Goal: Register for event/course

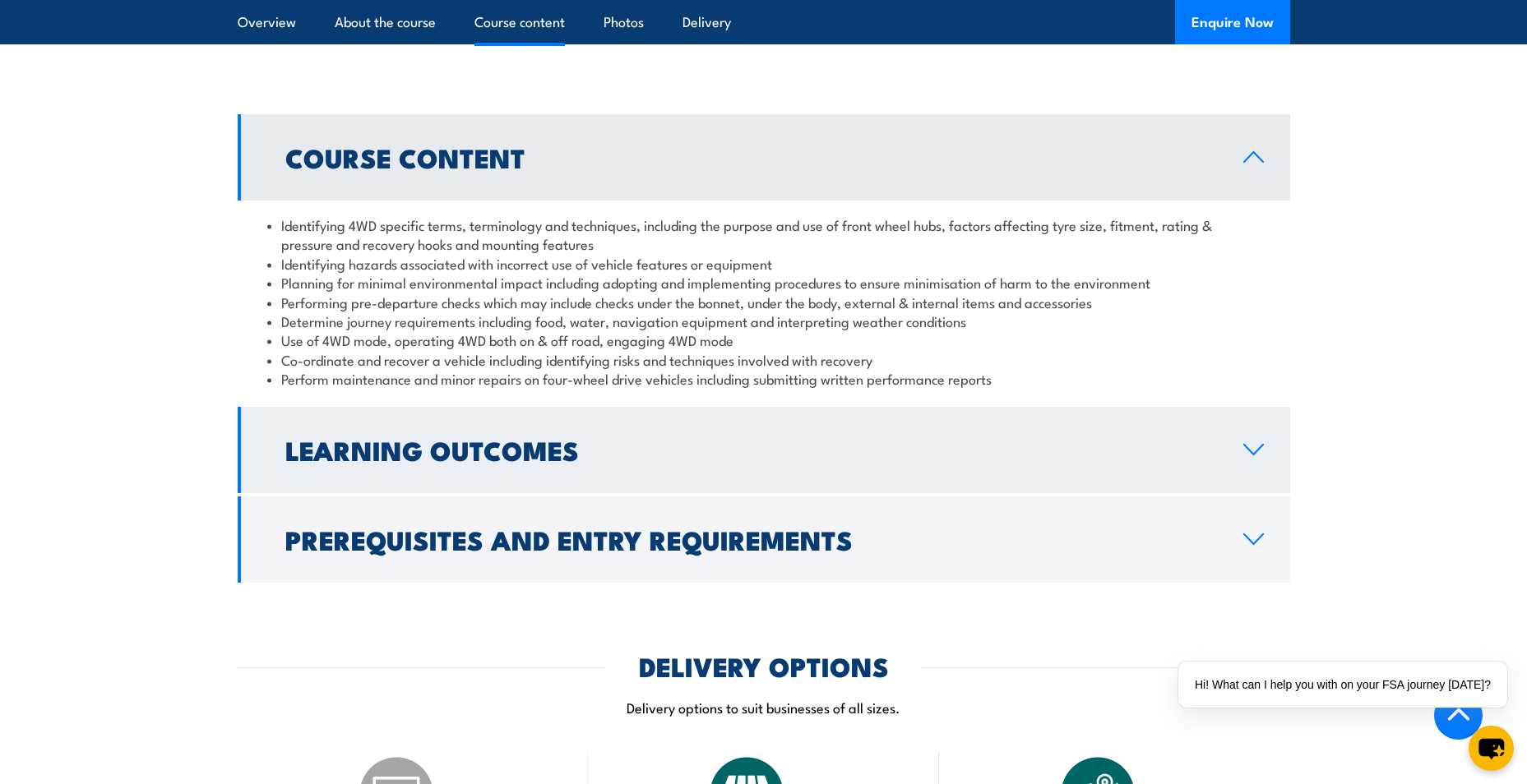
scroll to position [1398, 0]
click at [567, 448] on h2 "Learning Outcomes" at bounding box center [751, 448] width 932 height 23
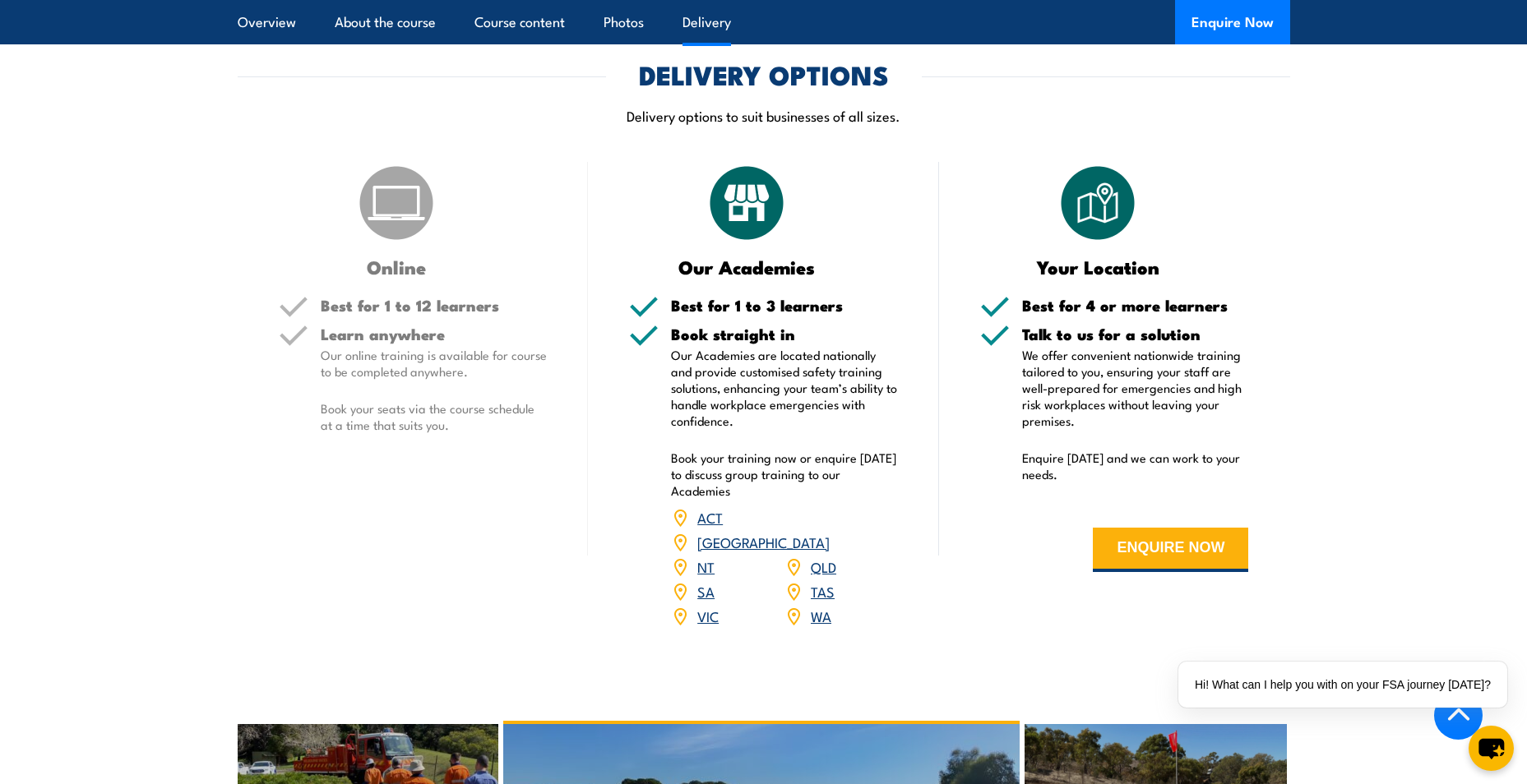
scroll to position [1891, 0]
drag, startPoint x: 401, startPoint y: 228, endPoint x: 390, endPoint y: 248, distance: 22.8
click at [400, 228] on img at bounding box center [396, 204] width 82 height 82
click at [381, 313] on h5 "Best for 1 to 12 learners" at bounding box center [434, 306] width 227 height 15
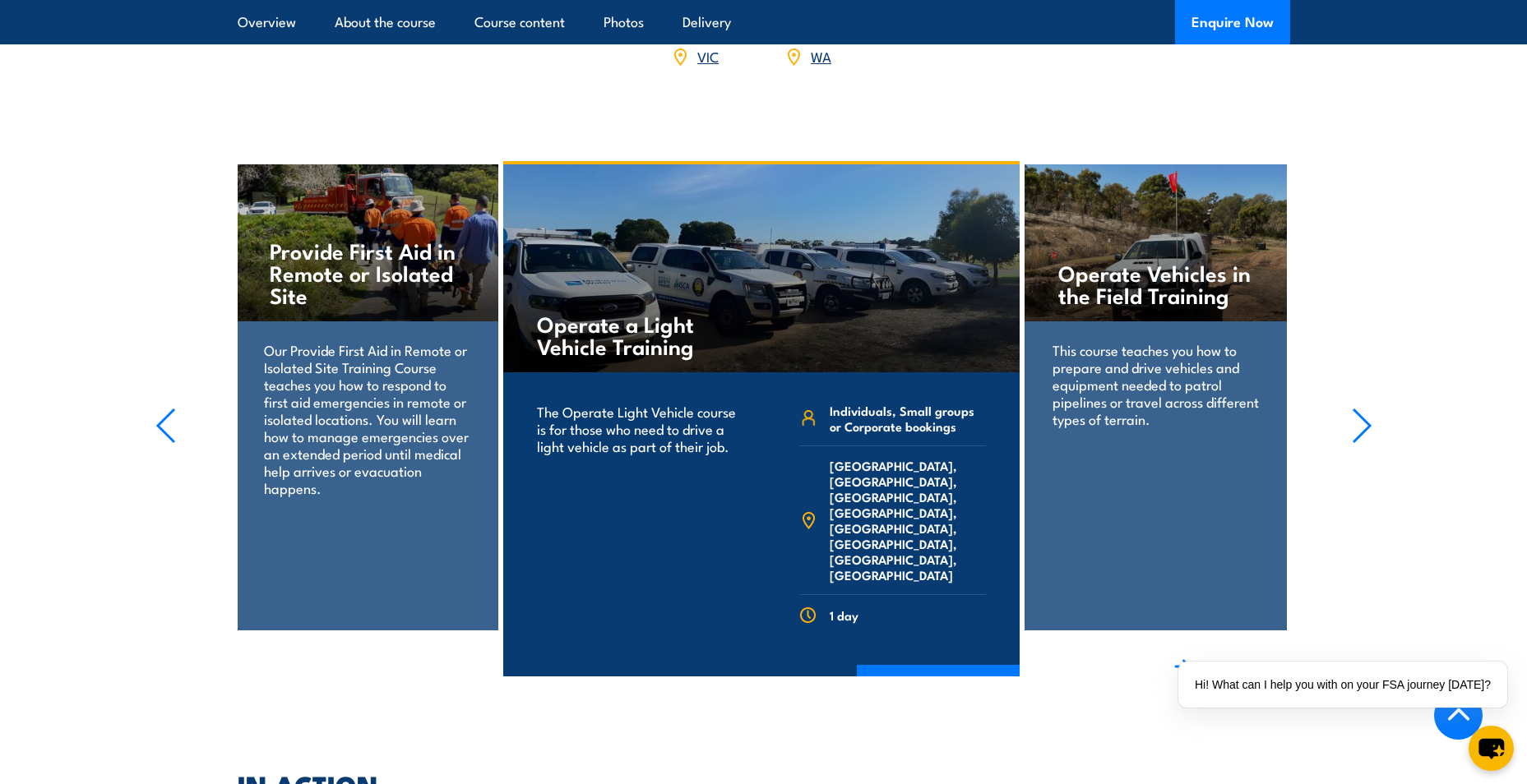
scroll to position [2466, 0]
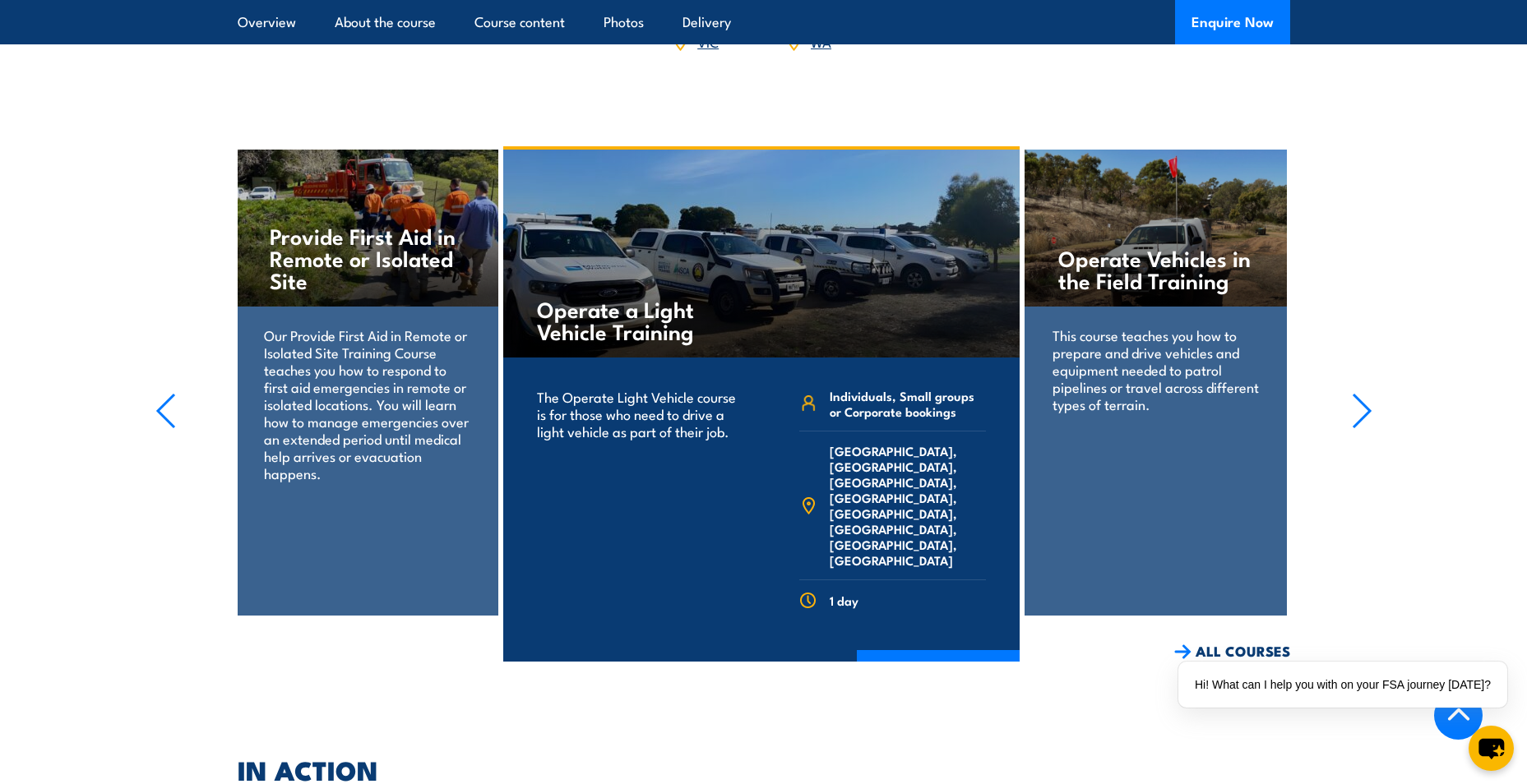
click at [1375, 398] on section "Operate a Light Vehicle Training The Operate Light Vehicle course is for those …" at bounding box center [764, 404] width 1527 height 515
click at [1360, 393] on icon "button" at bounding box center [1362, 411] width 21 height 36
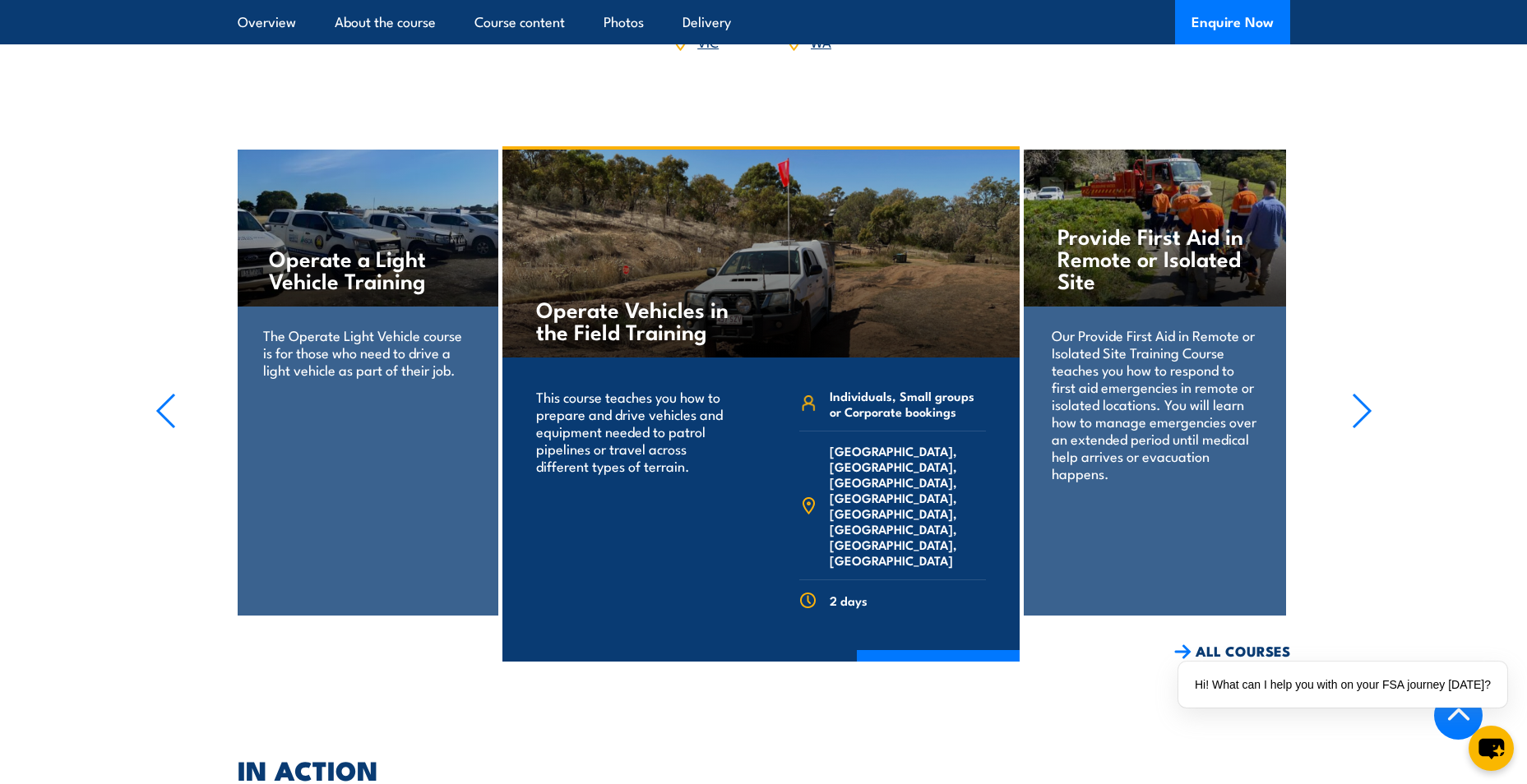
click at [1356, 393] on icon "button" at bounding box center [1362, 411] width 21 height 36
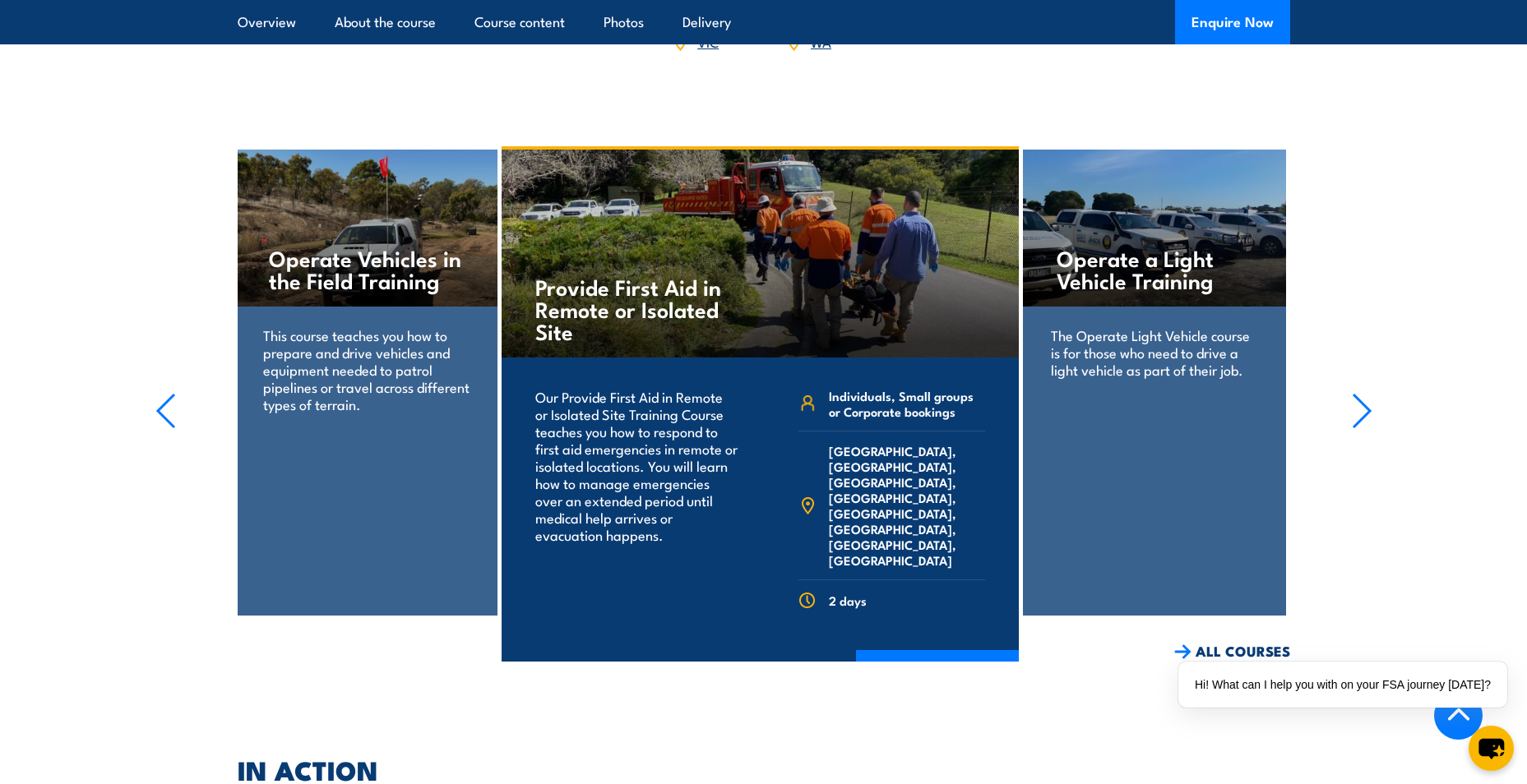
click at [1356, 393] on icon "button" at bounding box center [1362, 411] width 21 height 36
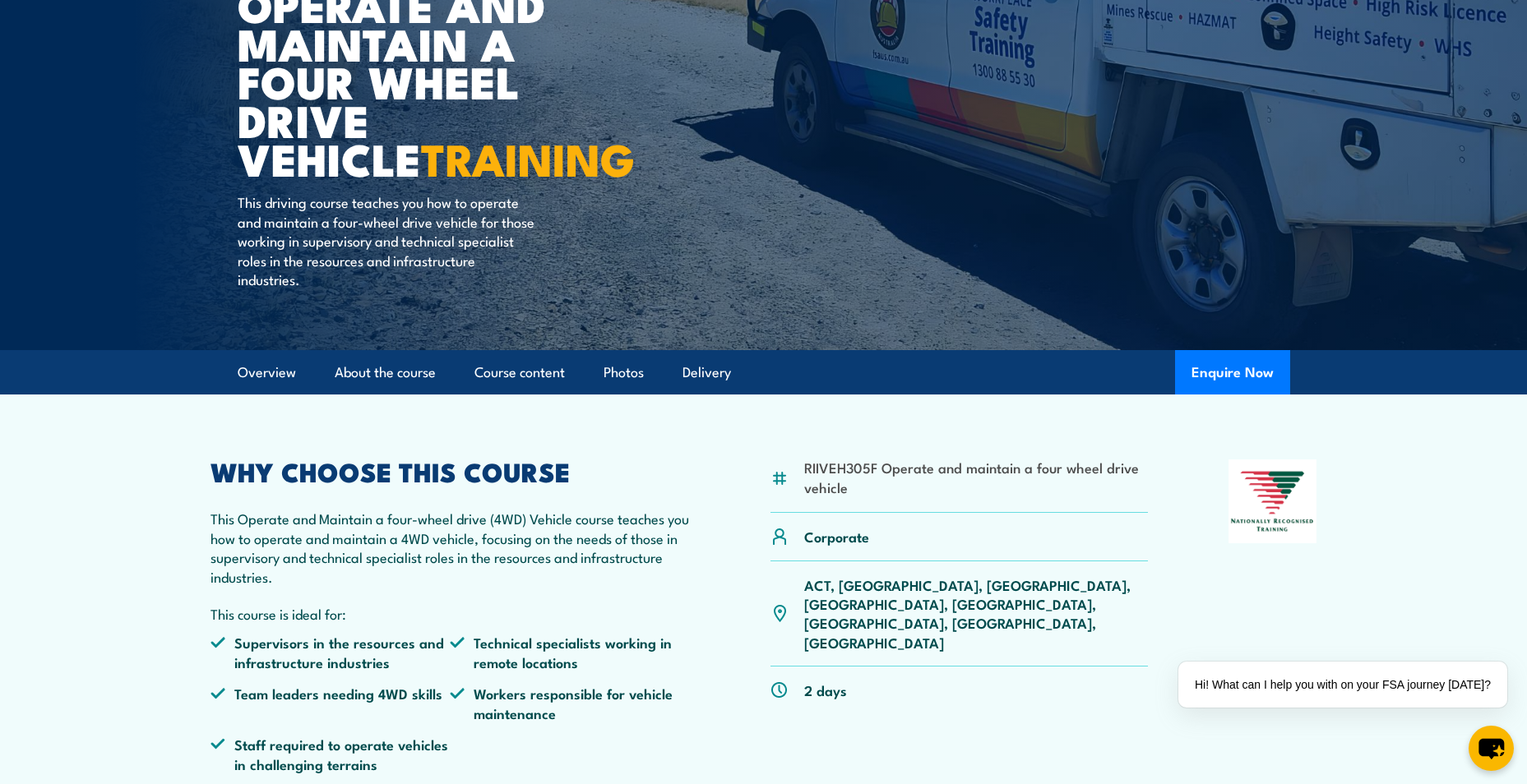
scroll to position [246, 0]
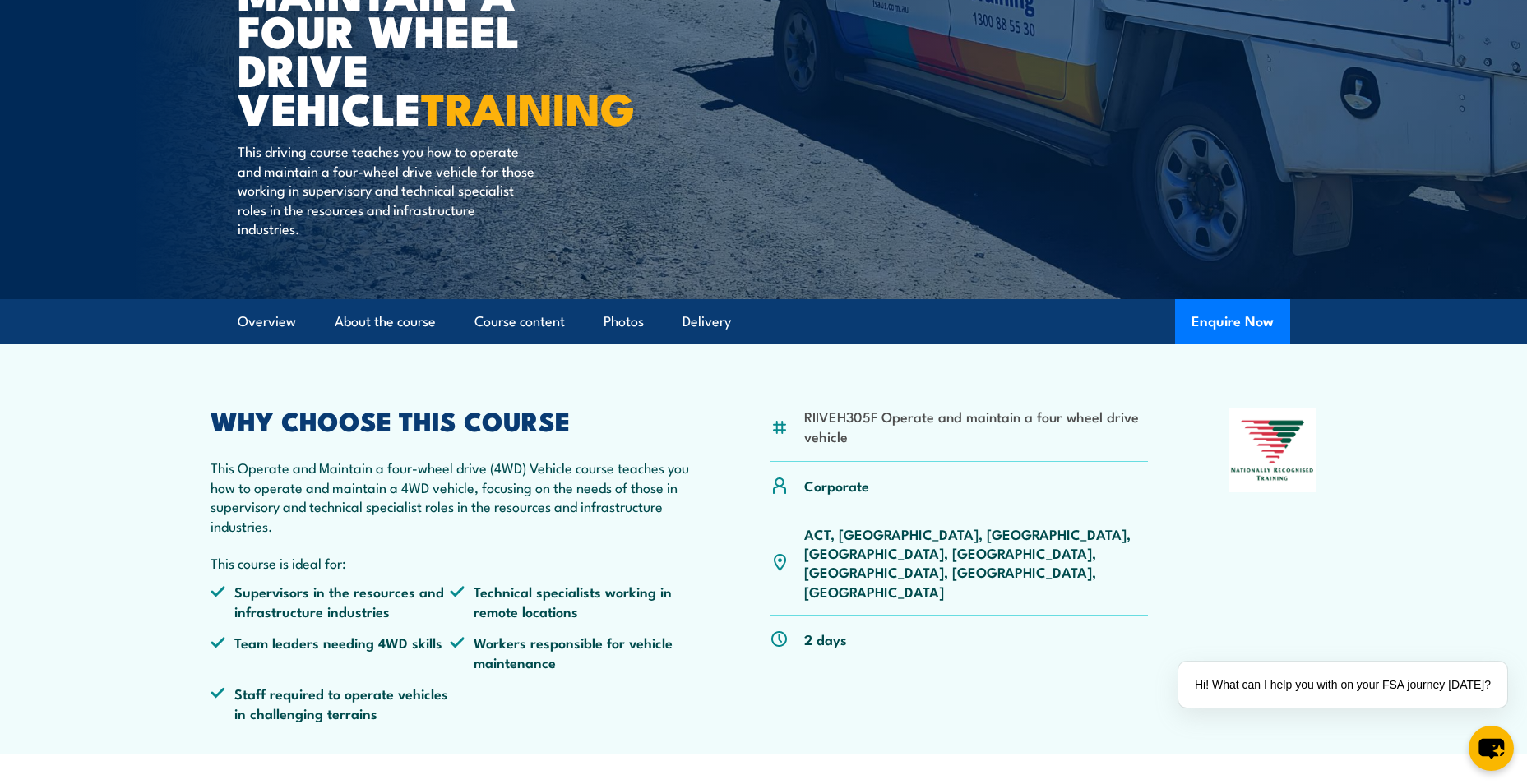
click at [823, 484] on p "Corporate" at bounding box center [837, 485] width 65 height 19
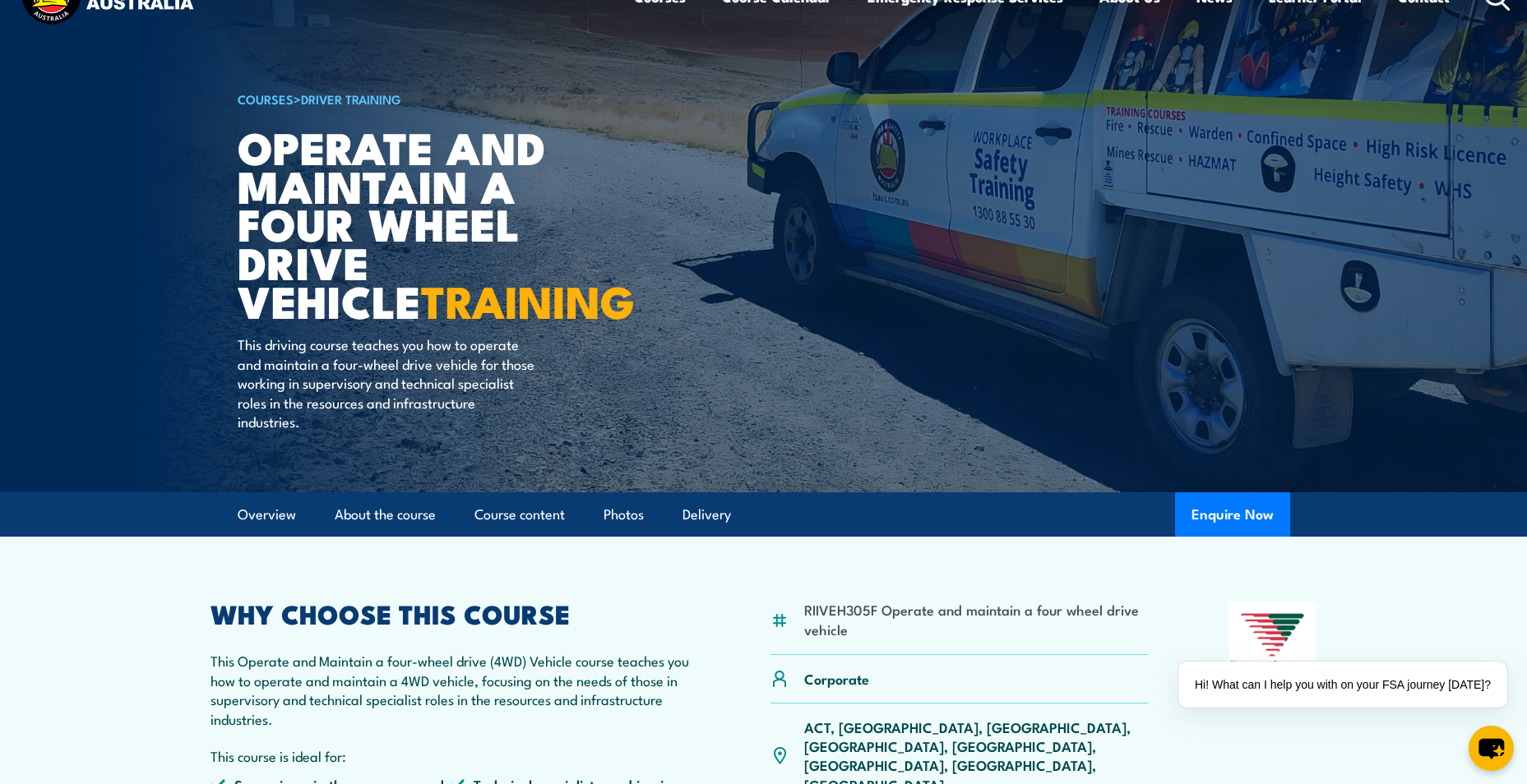
scroll to position [82, 0]
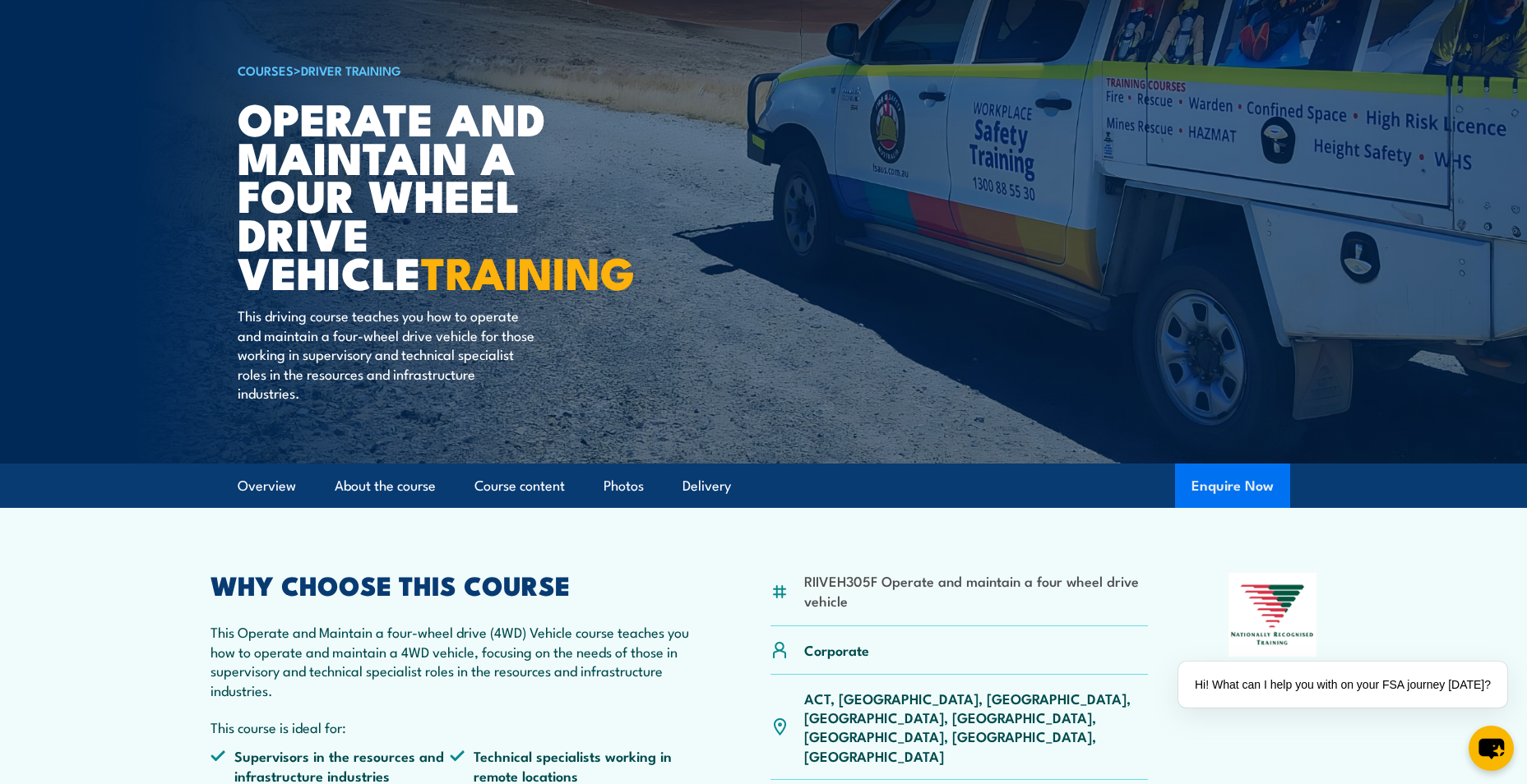
click at [1248, 490] on button "Enquire Now" at bounding box center [1233, 485] width 115 height 44
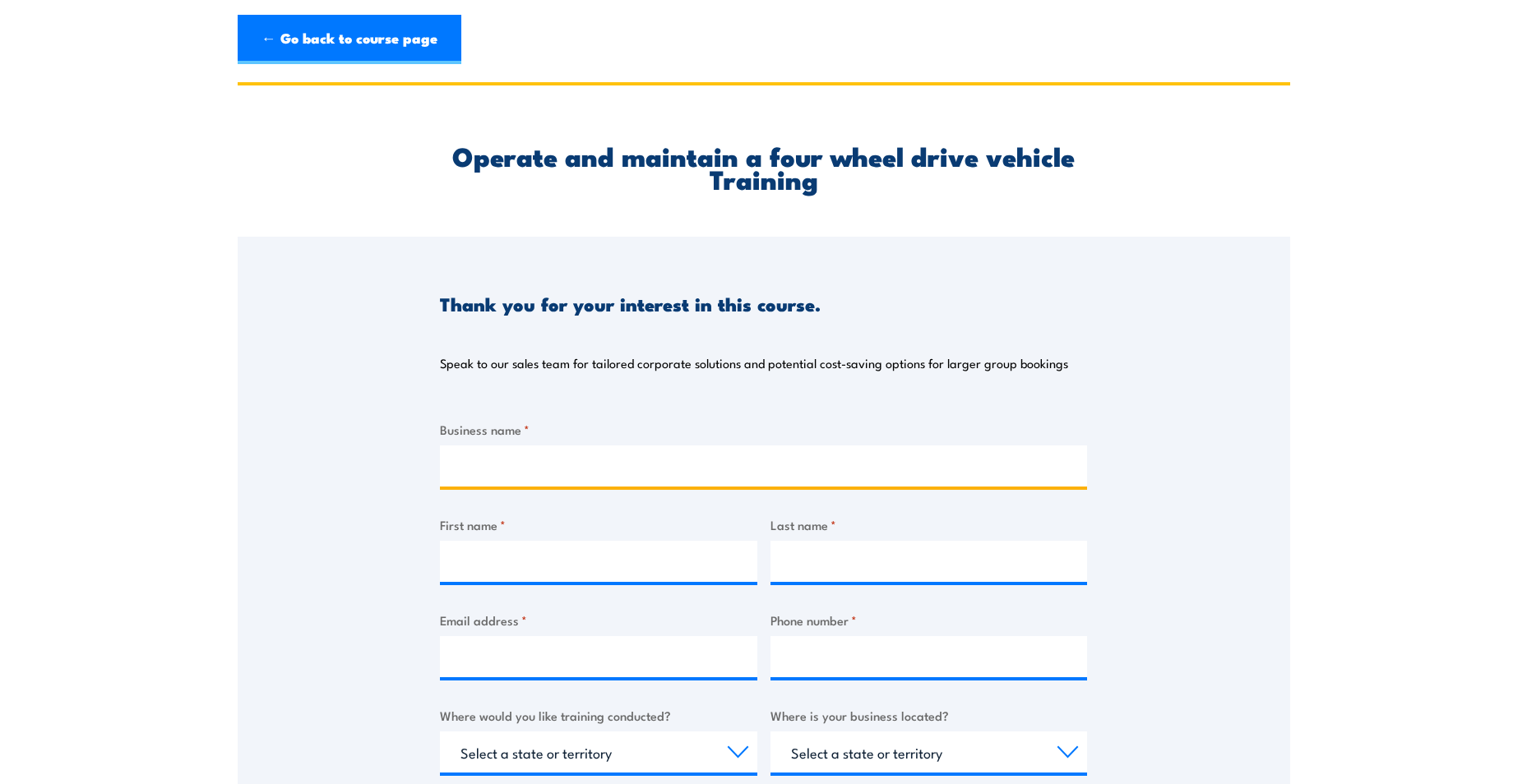
click at [533, 455] on input "Business name *" at bounding box center [764, 465] width 648 height 41
type input "Y [GEOGRAPHIC_DATA]"
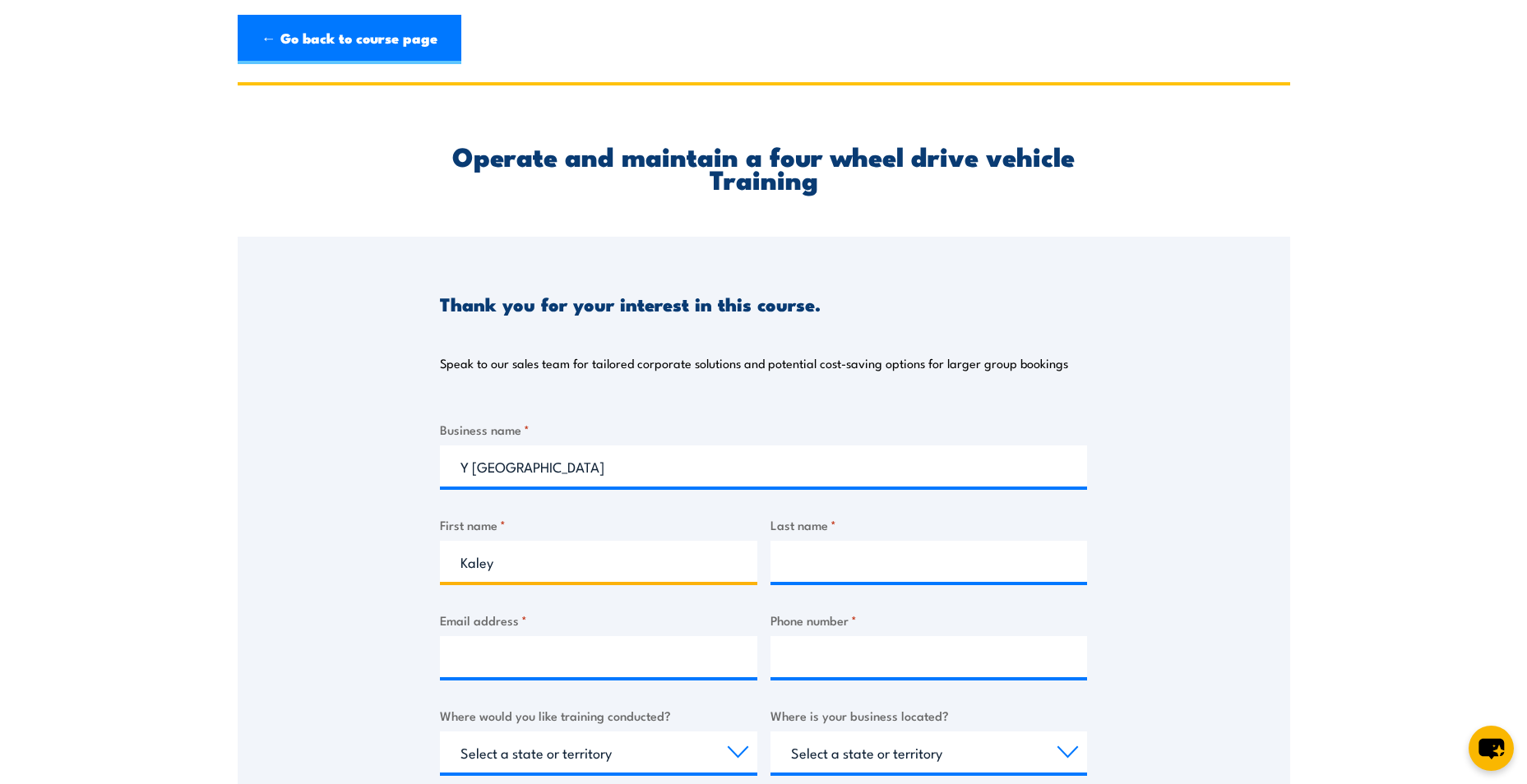
type input "Kaley"
type input "[PERSON_NAME]"
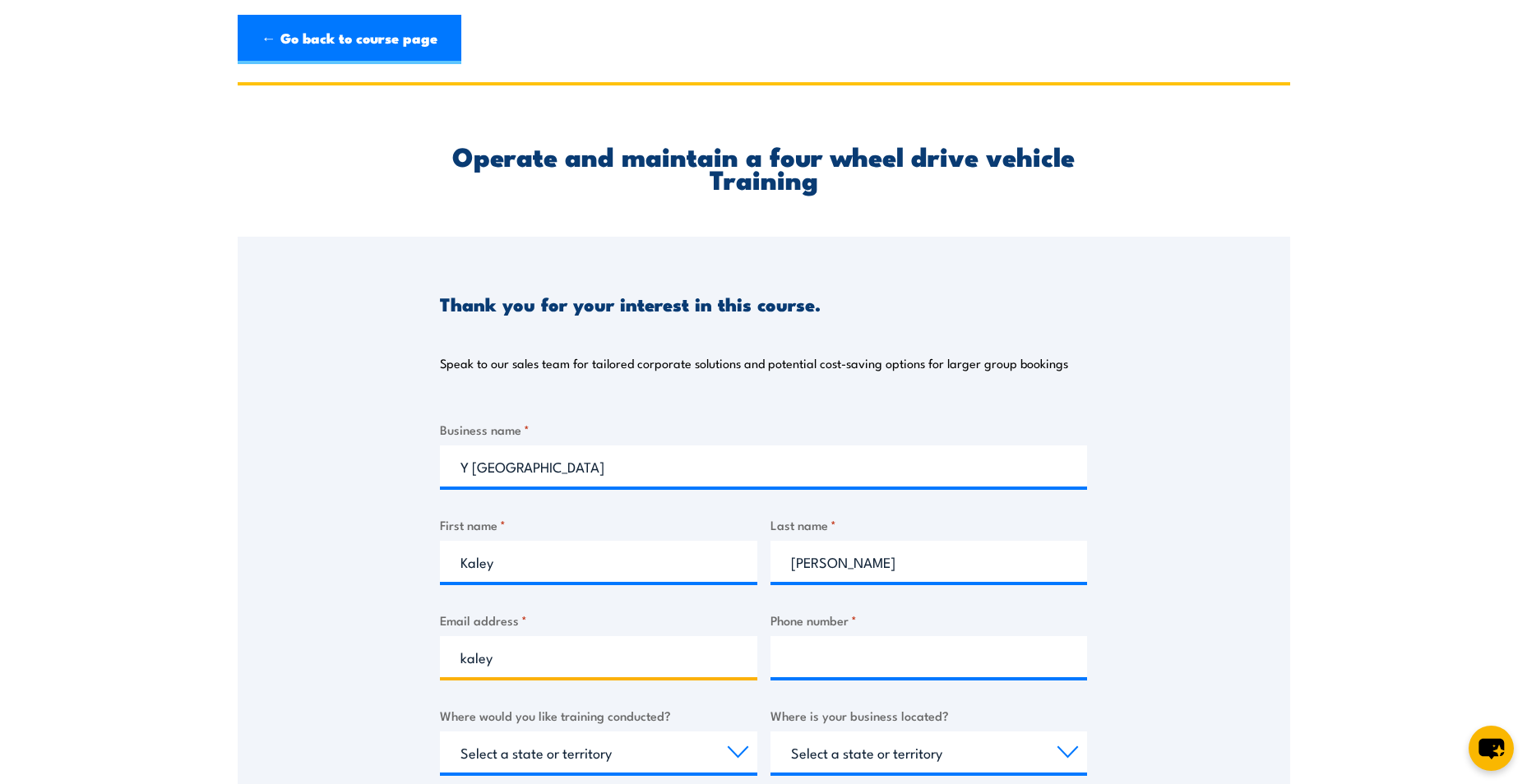
type input "[EMAIL_ADDRESS][PERSON_NAME][DOMAIN_NAME]"
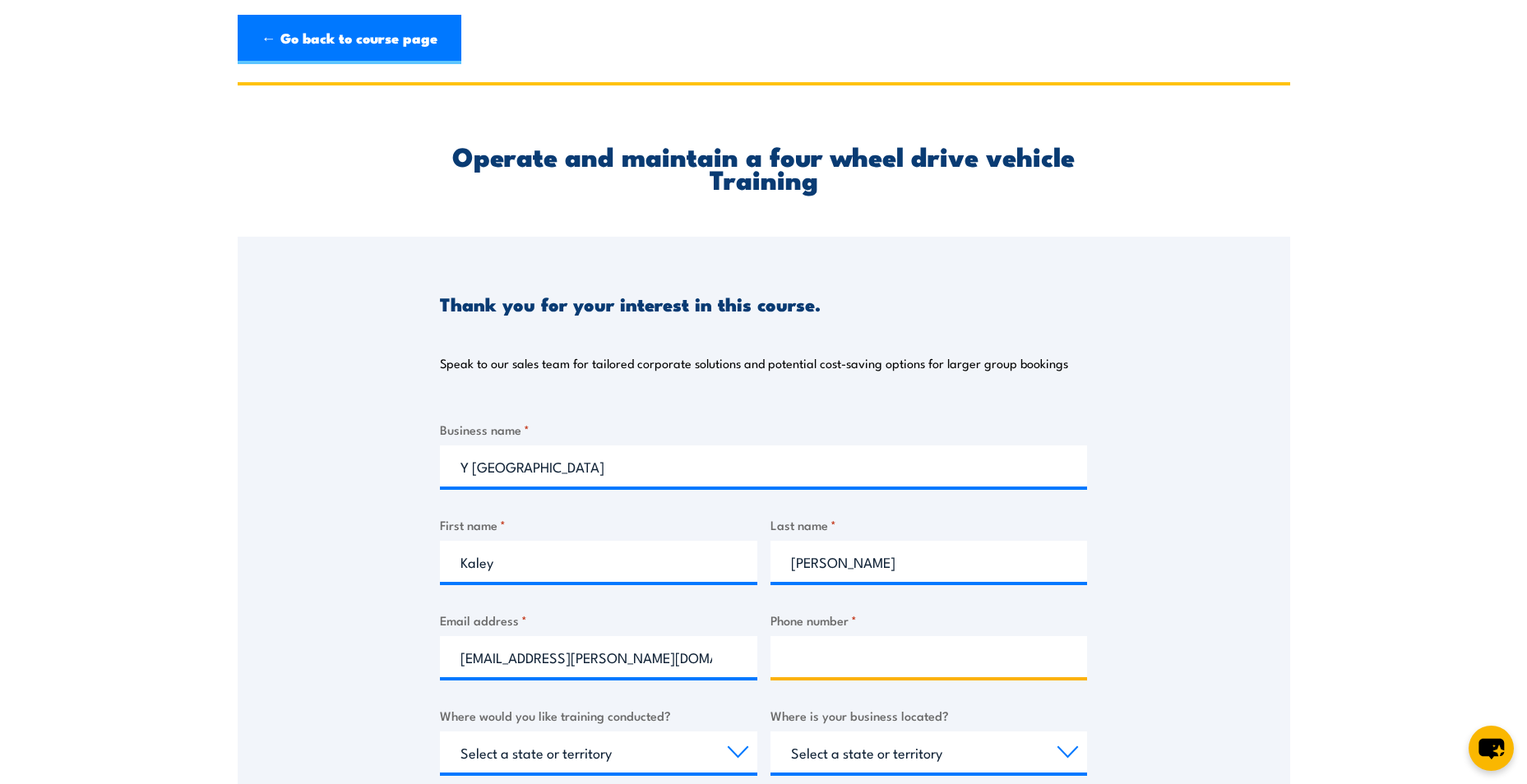
type input "0456797005"
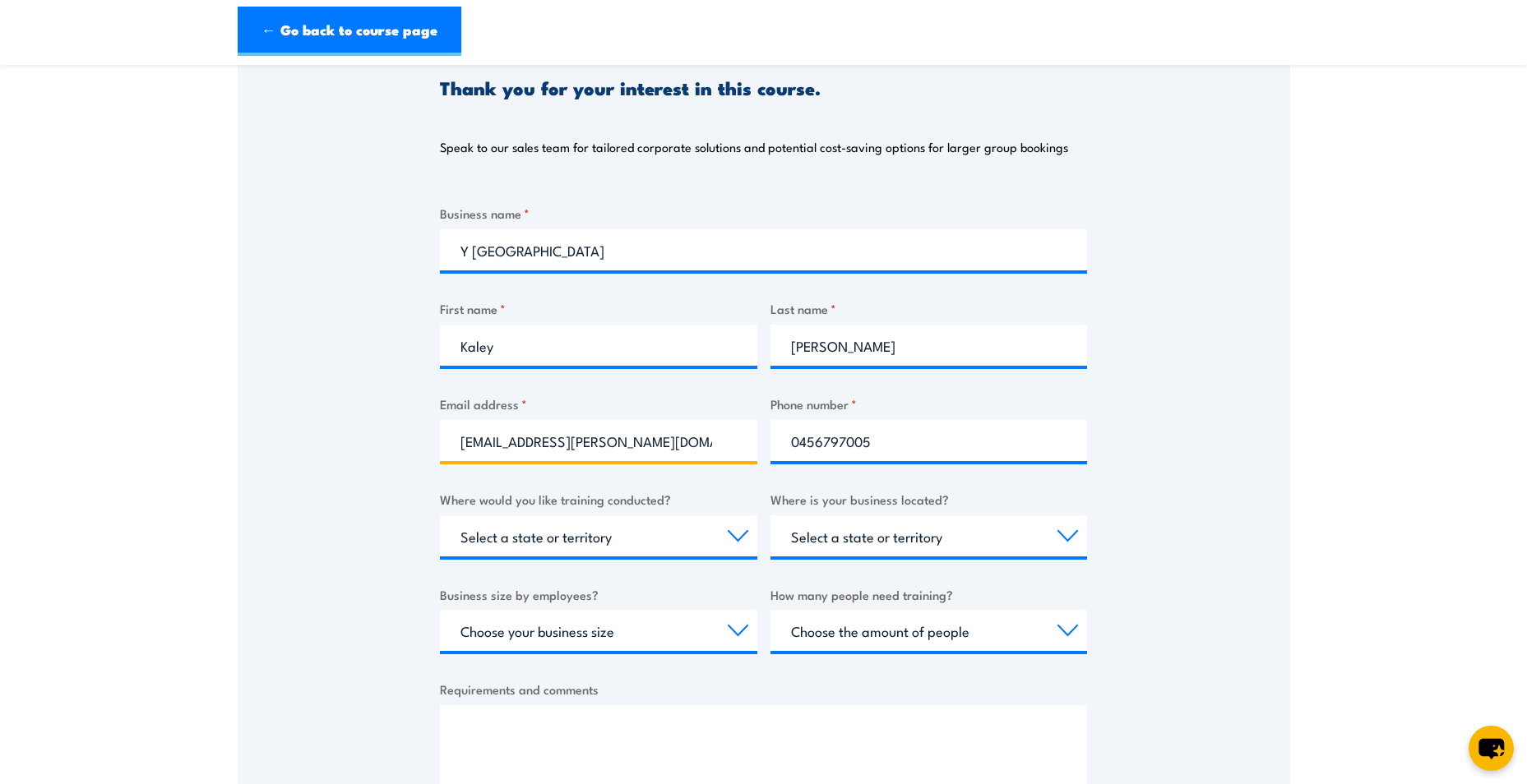
scroll to position [246, 0]
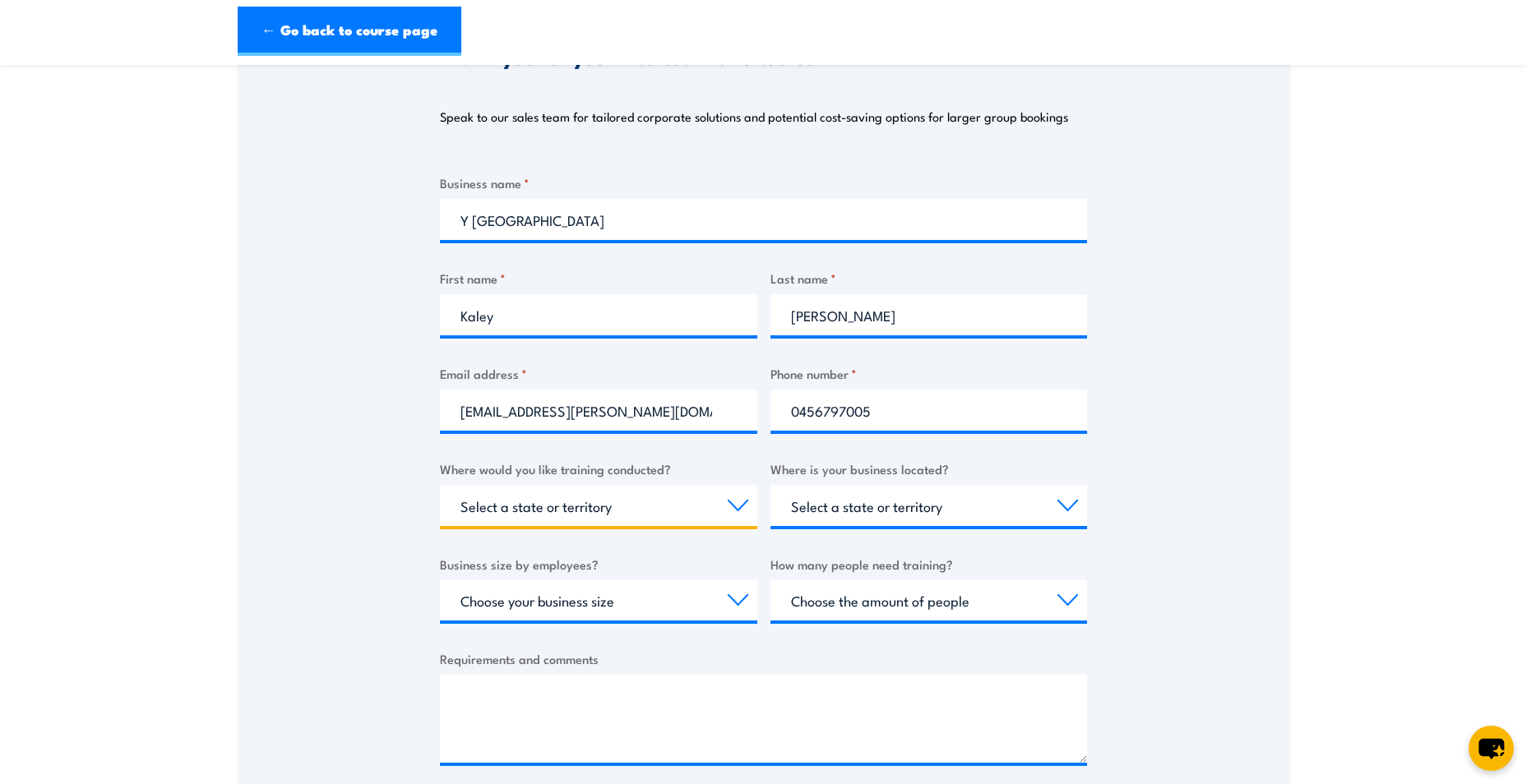
click at [634, 520] on select "Select a state or territory Nationally - multiple locations [GEOGRAPHIC_DATA] […" at bounding box center [599, 505] width 318 height 41
select select "NT"
click at [440, 485] on select "Select a state or territory Nationally - multiple locations [GEOGRAPHIC_DATA] […" at bounding box center [599, 505] width 318 height 41
click at [942, 543] on div "Business name * Y [GEOGRAPHIC_DATA] First name * [PERSON_NAME] Last name * [PER…" at bounding box center [764, 483] width 648 height 618
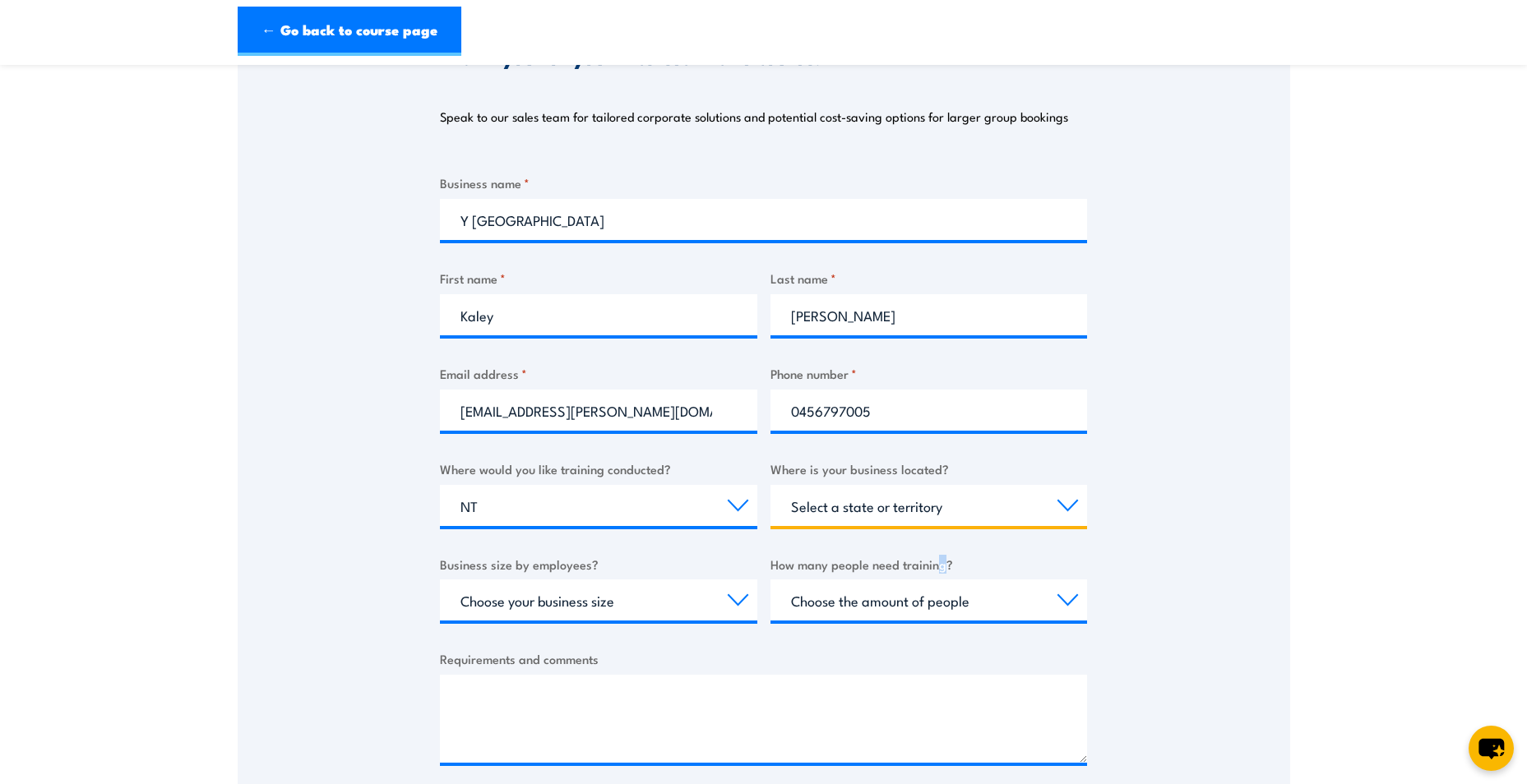
drag, startPoint x: 930, startPoint y: 503, endPoint x: 917, endPoint y: 507, distance: 13.6
click at [930, 503] on select "Select a state or territory [GEOGRAPHIC_DATA] [GEOGRAPHIC_DATA] [GEOGRAPHIC_DAT…" at bounding box center [929, 505] width 318 height 41
select select "NT"
click at [771, 485] on select "Select a state or territory [GEOGRAPHIC_DATA] [GEOGRAPHIC_DATA] [GEOGRAPHIC_DAT…" at bounding box center [929, 505] width 318 height 41
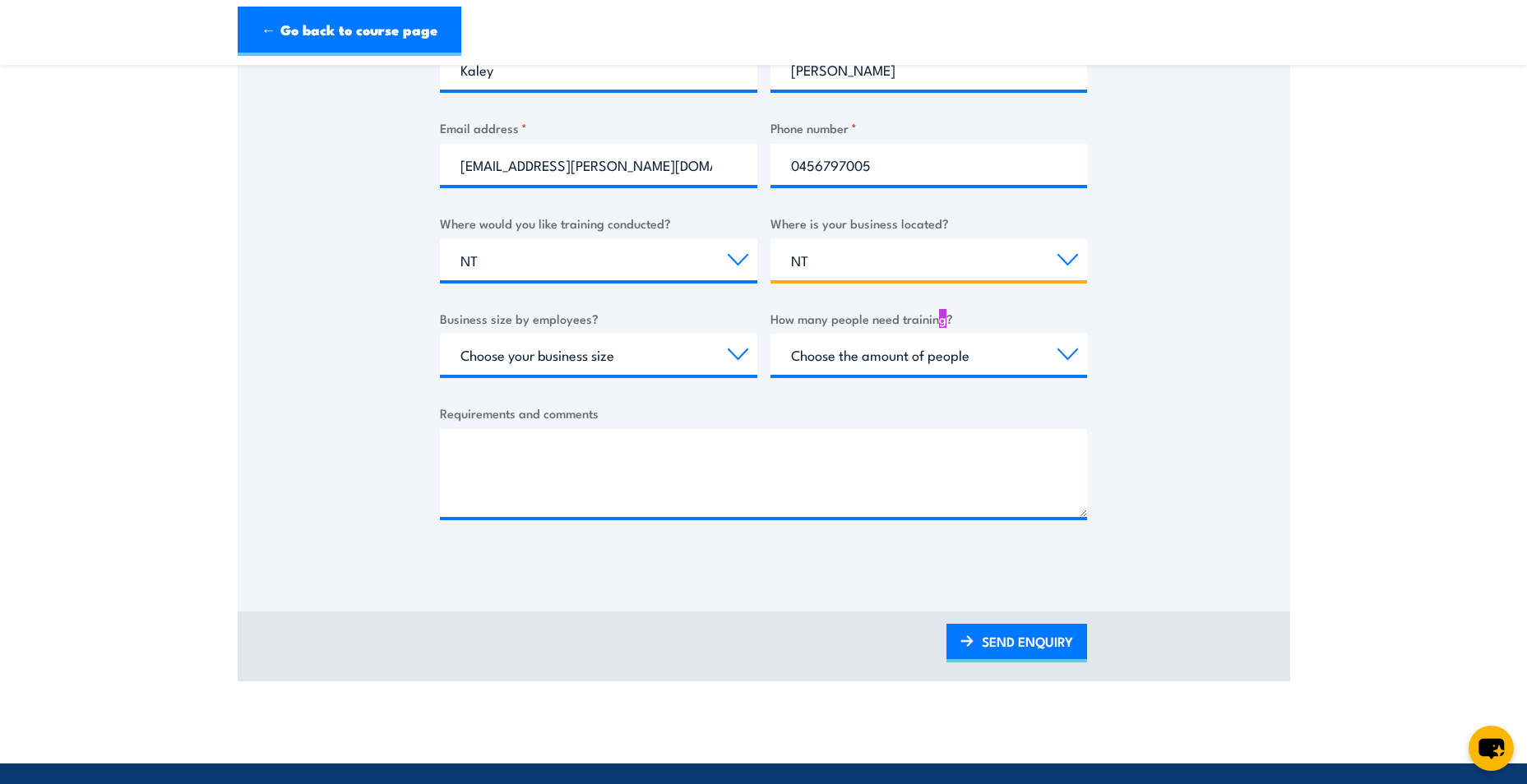
scroll to position [493, 0]
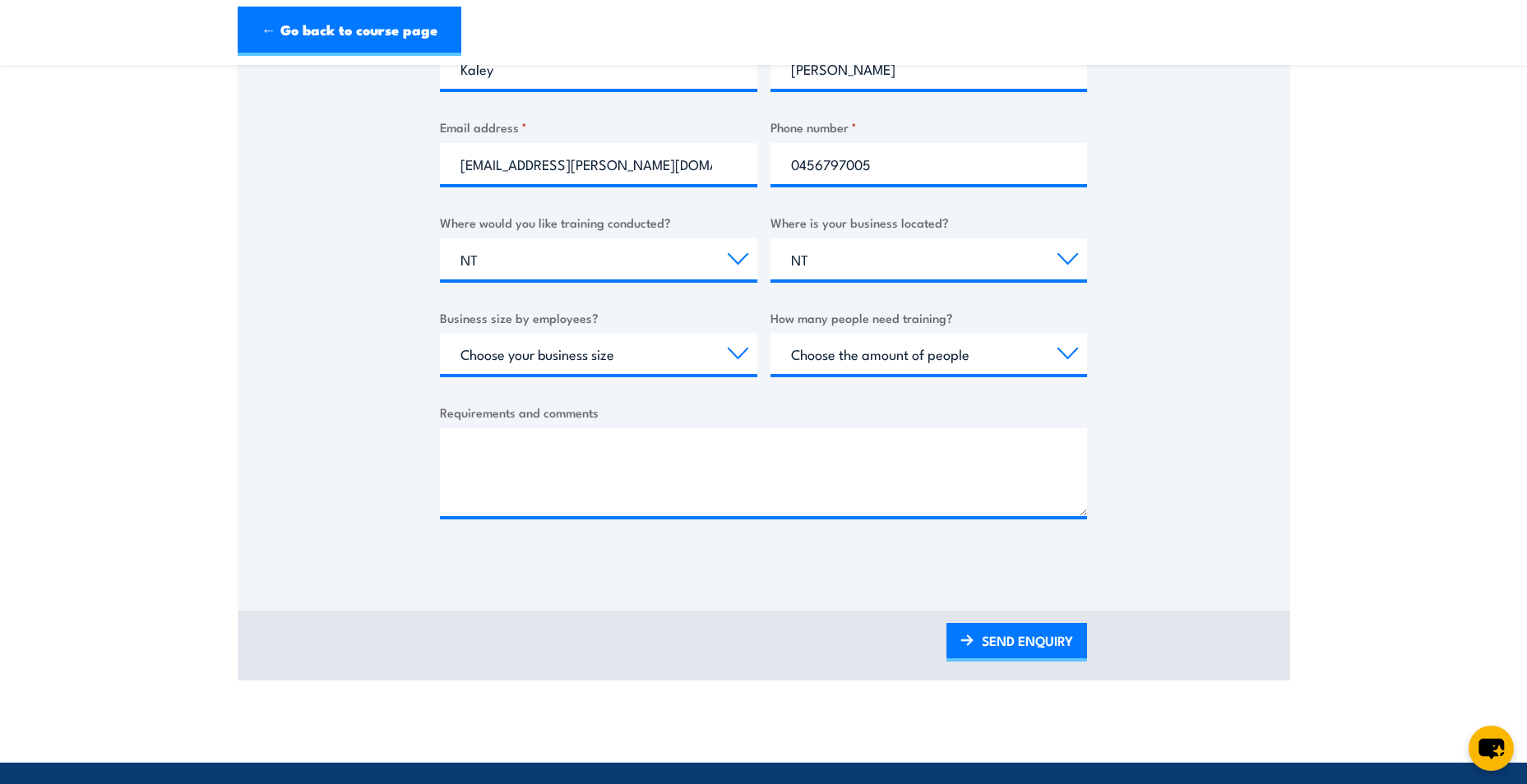
click at [554, 280] on div "Select a state or territory Nationally - multiple locations [GEOGRAPHIC_DATA] […" at bounding box center [599, 258] width 318 height 41
click at [567, 240] on select "Select a state or territory Nationally - multiple locations [GEOGRAPHIC_DATA] […" at bounding box center [599, 258] width 318 height 41
click at [440, 238] on select "Select a state or territory Nationally - multiple locations [GEOGRAPHIC_DATA] […" at bounding box center [599, 258] width 318 height 41
click at [510, 349] on select "Choose your business size 1 to 19 20 to 199 200+" at bounding box center [599, 353] width 318 height 41
click at [440, 333] on select "Choose your business size 1 to 19 20 to 199 200+" at bounding box center [599, 353] width 318 height 41
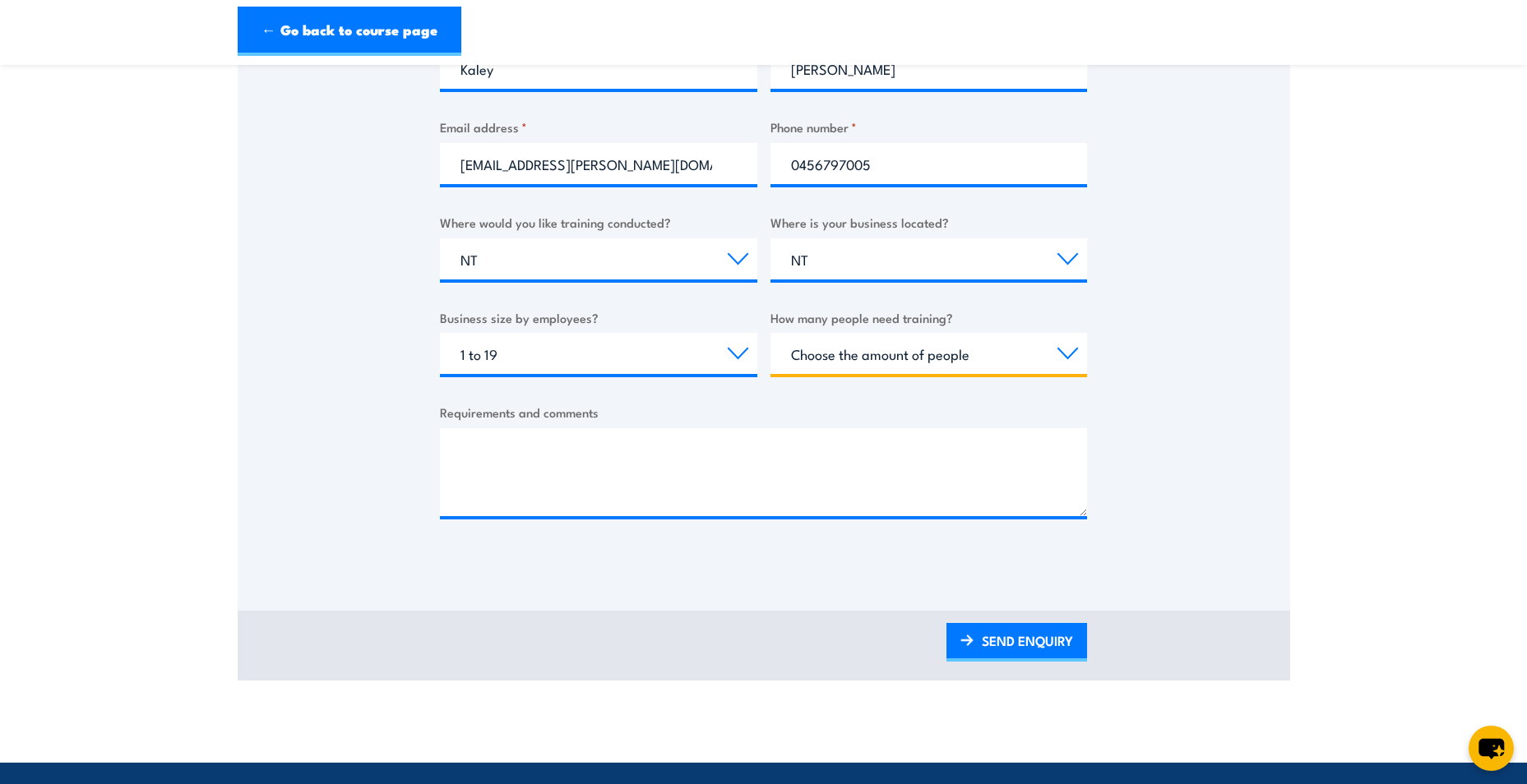
click at [901, 370] on select "Choose the amount of people 1 to 4 5 to 19 20+" at bounding box center [929, 353] width 318 height 41
click at [523, 357] on select "Choose your business size 1 to 19 20 to 199 200+" at bounding box center [599, 353] width 318 height 41
click at [440, 333] on select "Choose your business size 1 to 19 20 to 199 200+" at bounding box center [599, 353] width 318 height 41
click at [523, 362] on select "Choose your business size 1 to 19 20 to 199 200+" at bounding box center [599, 353] width 318 height 41
select select "200+"
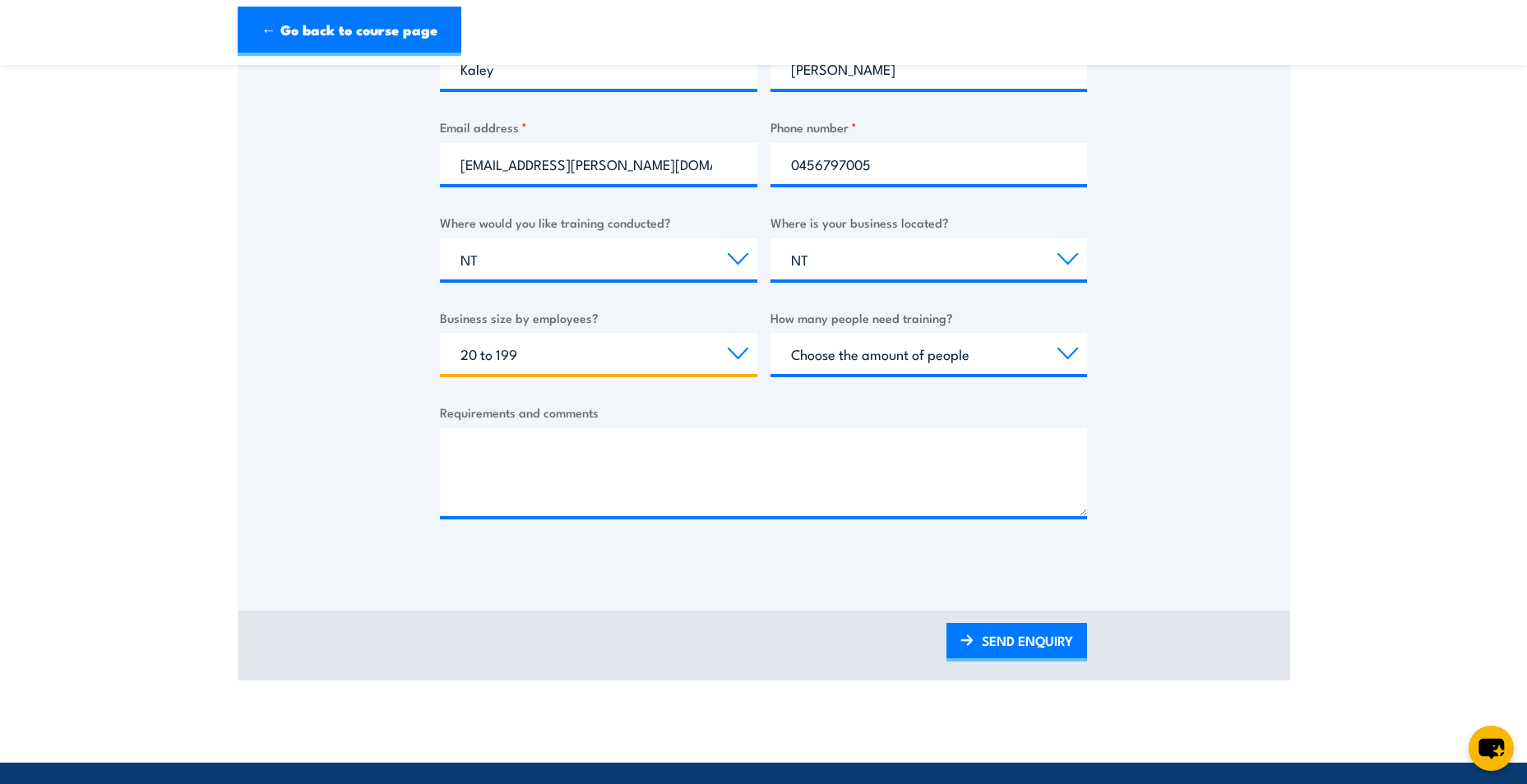
click at [440, 333] on select "Choose your business size 1 to 19 20 to 199 200+" at bounding box center [599, 353] width 318 height 41
click at [935, 350] on select "Choose the amount of people 1 to 4 5 to 19 20+" at bounding box center [929, 353] width 318 height 41
select select "5 to 19"
click at [771, 333] on select "Choose the amount of people 1 to 4 5 to 19 20+" at bounding box center [929, 353] width 318 height 41
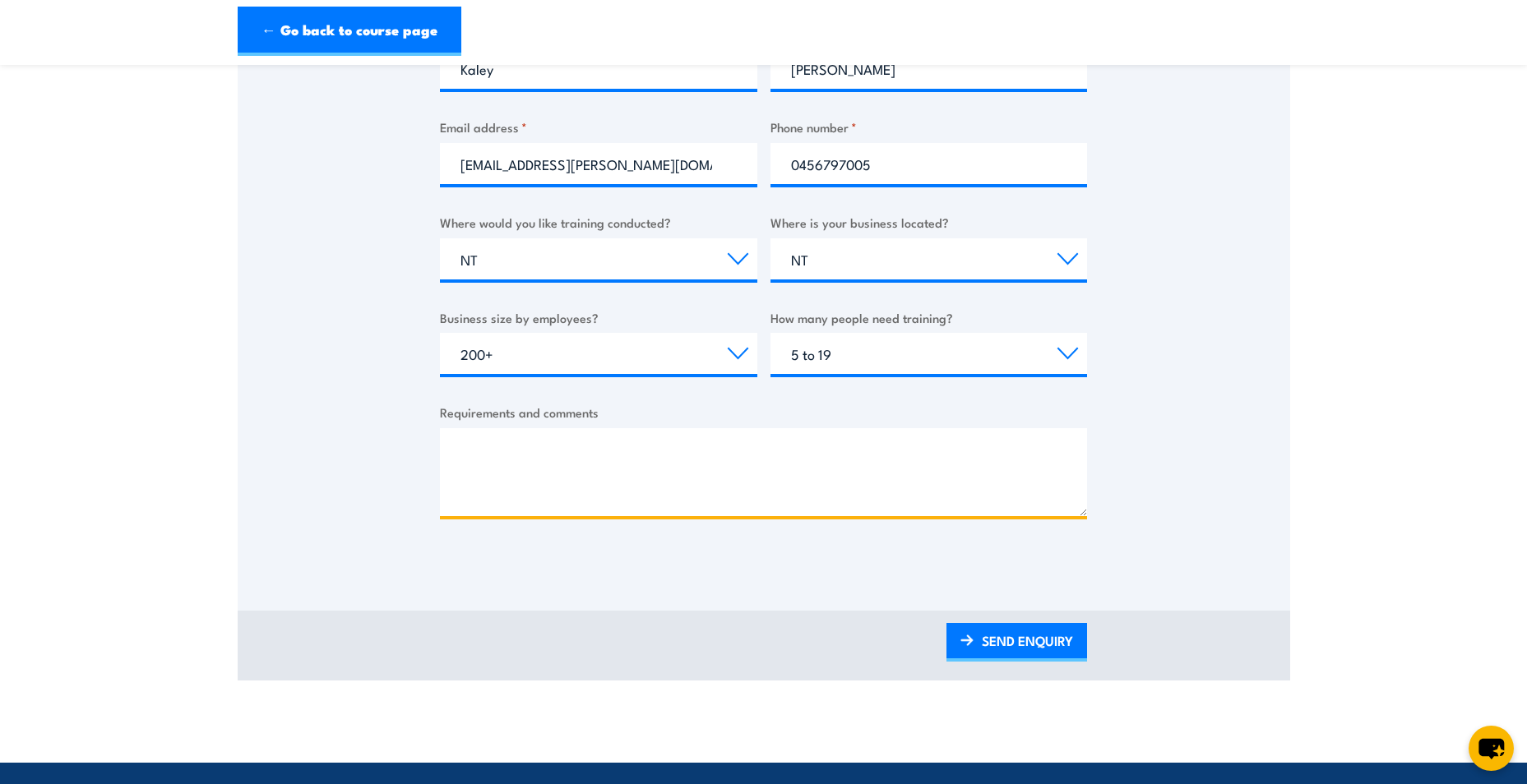
click at [502, 449] on textarea "Requirements and comments" at bounding box center [764, 472] width 648 height 88
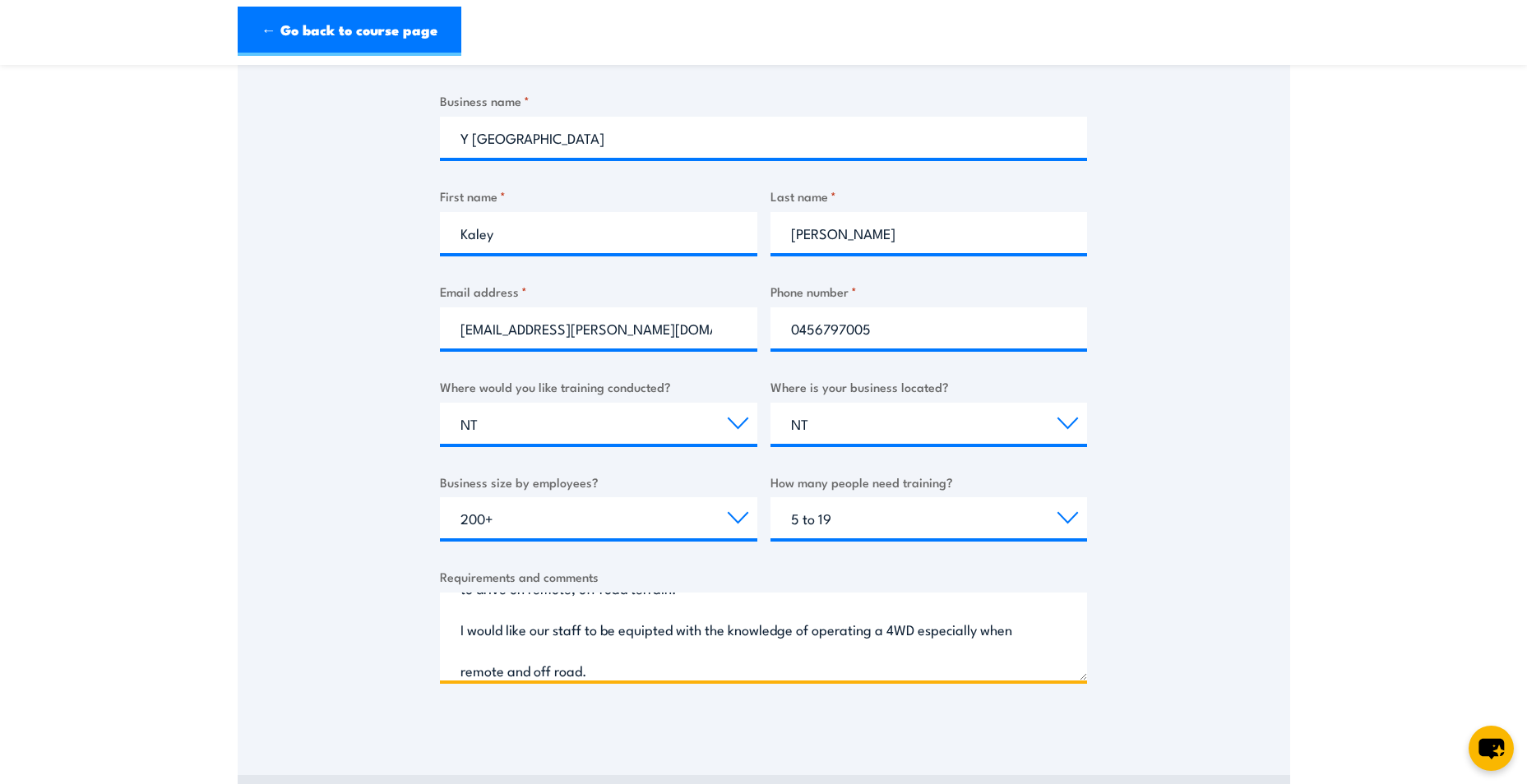
scroll to position [76, 0]
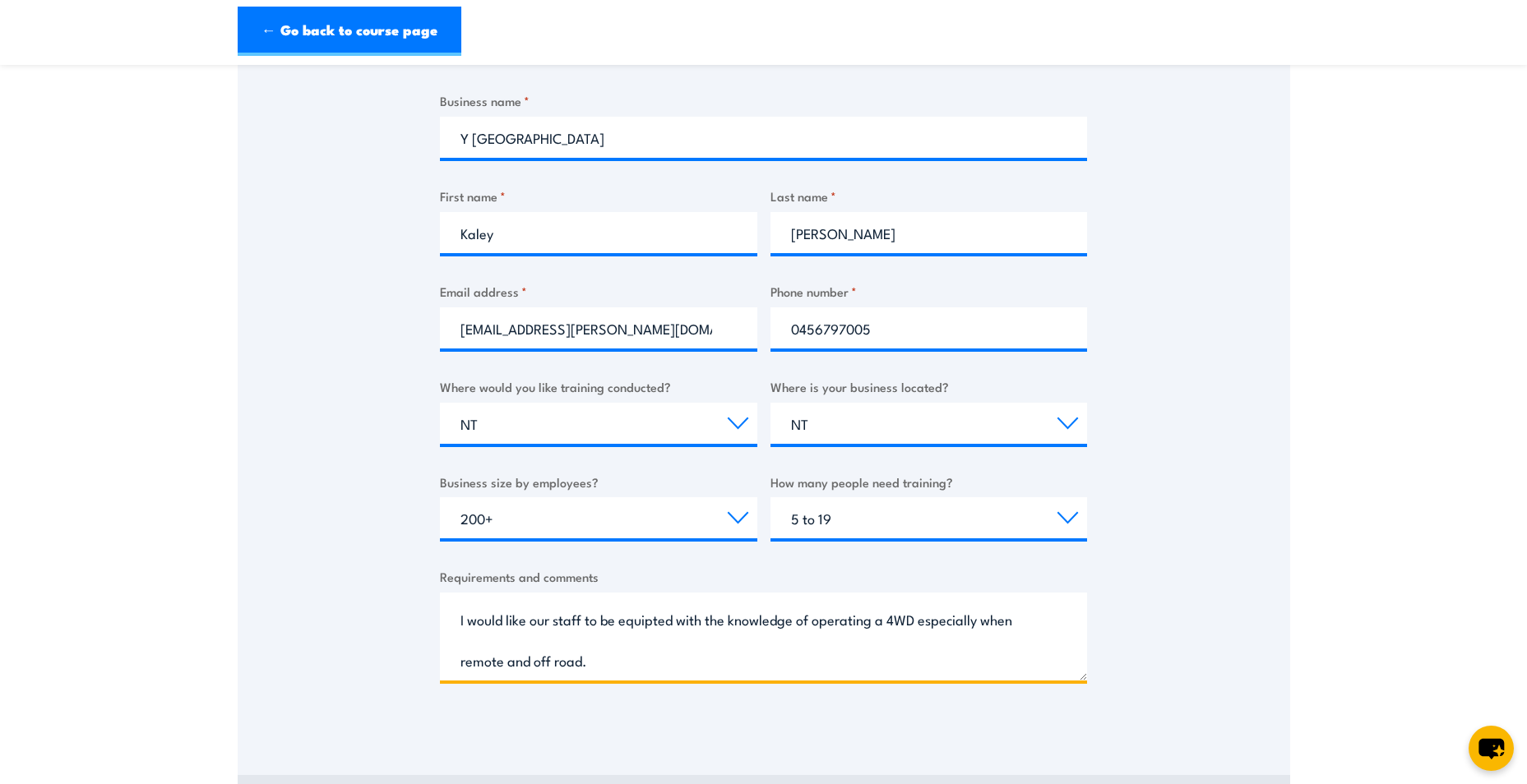
drag, startPoint x: 610, startPoint y: 666, endPoint x: 512, endPoint y: 666, distance: 98.0
click at [512, 666] on textarea "We operate services in remote communities across the [GEOGRAPHIC_DATA] which re…" at bounding box center [764, 636] width 648 height 88
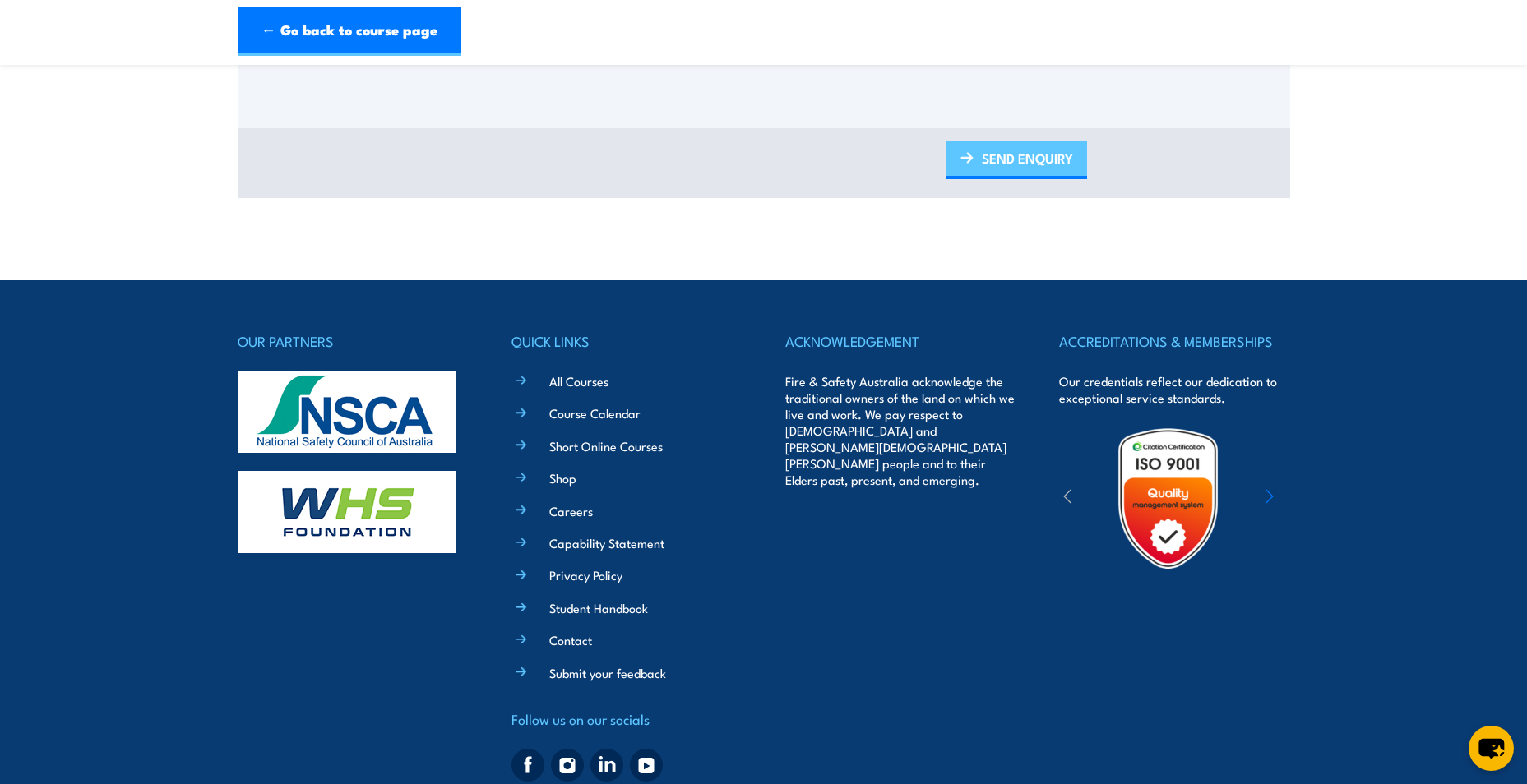
scroll to position [947, 0]
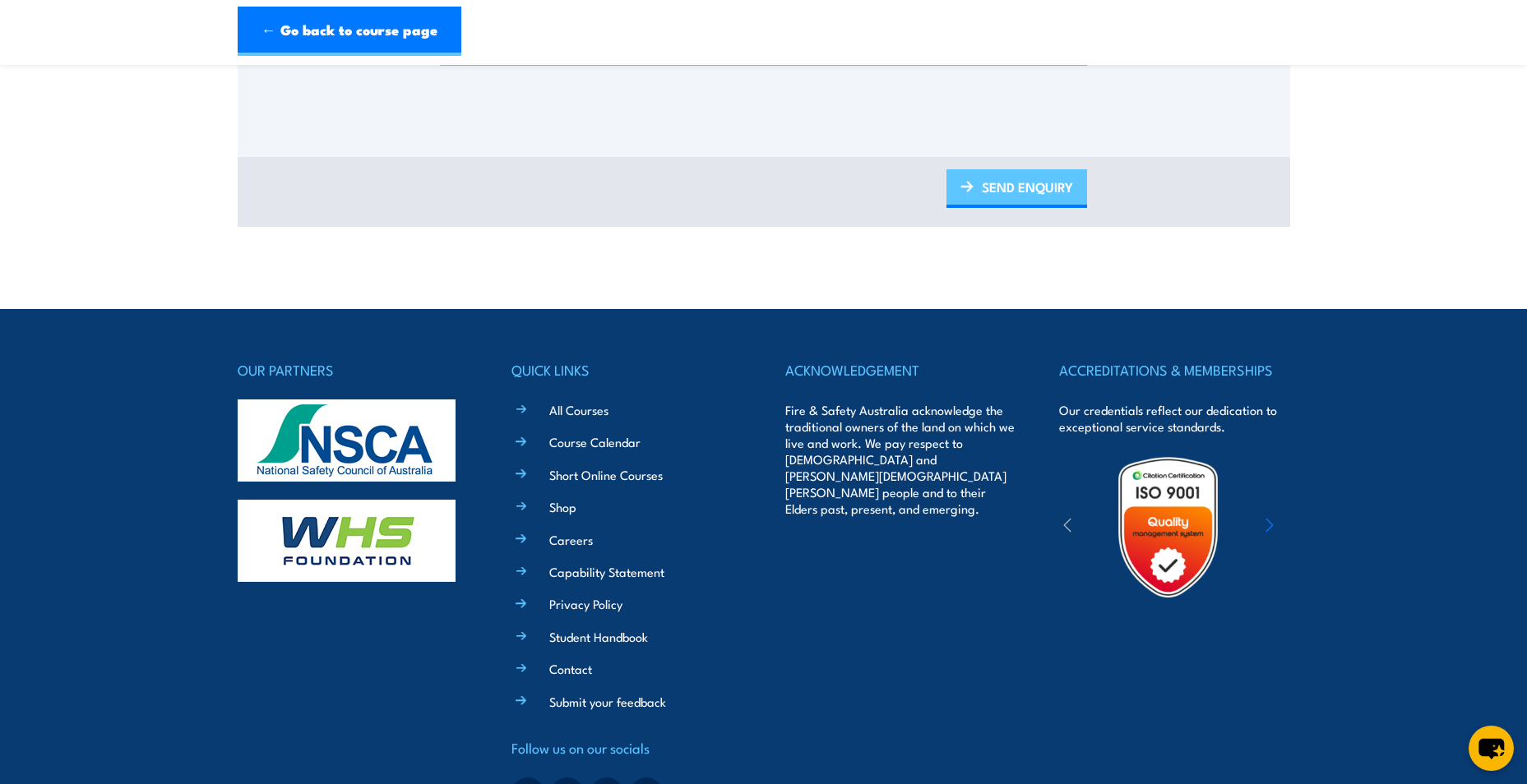
type textarea "We operate services in remote communities across the [GEOGRAPHIC_DATA] which re…"
click at [1001, 192] on link "SEND ENQUIRY" at bounding box center [1016, 188] width 140 height 39
click at [1001, 196] on link "SEND ENQUIRY" at bounding box center [1016, 188] width 140 height 39
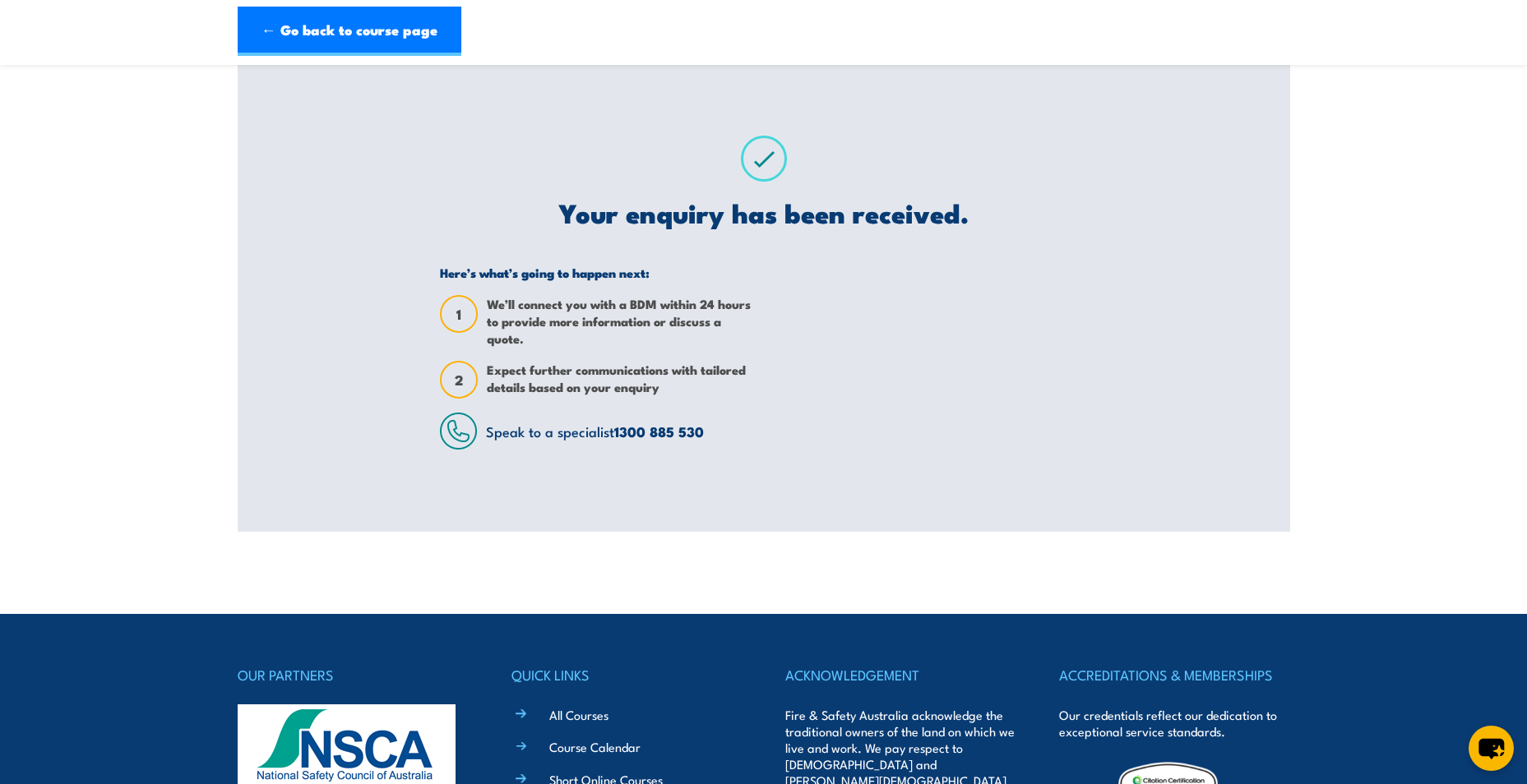
scroll to position [0, 0]
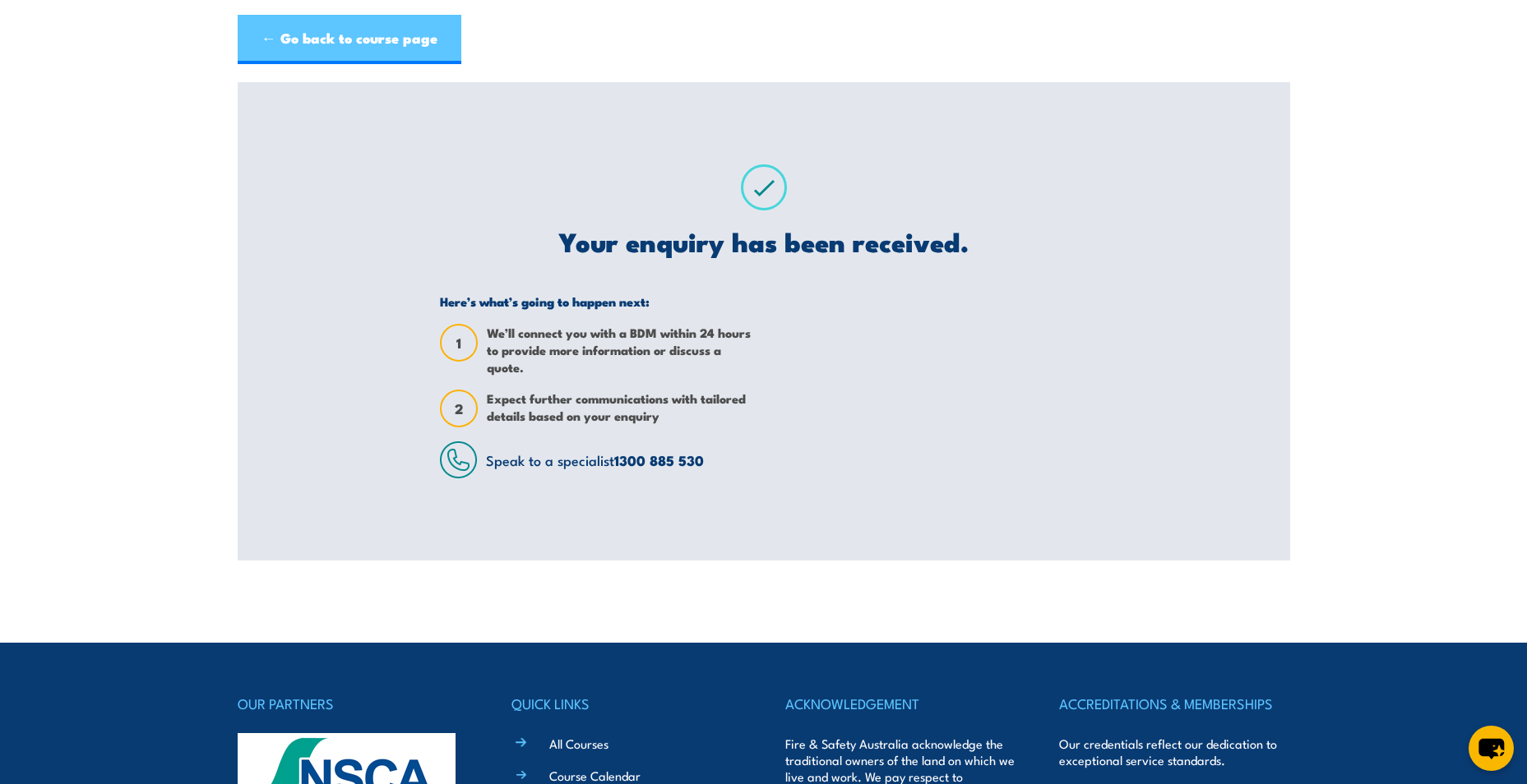
click at [370, 54] on link "← Go back to course page" at bounding box center [349, 39] width 224 height 49
drag, startPoint x: 378, startPoint y: 43, endPoint x: 394, endPoint y: 43, distance: 16.0
click at [379, 43] on link "← Go back to course page" at bounding box center [349, 39] width 224 height 49
